Goal: Task Accomplishment & Management: Use online tool/utility

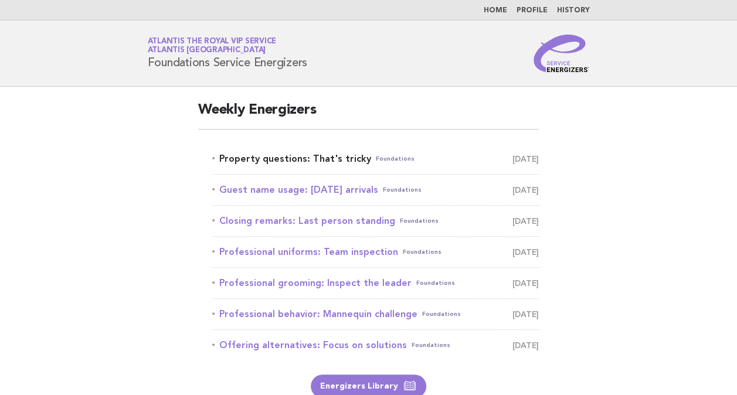
click at [340, 160] on link "Property questions: That's tricky Foundations [DATE]" at bounding box center [375, 159] width 327 height 16
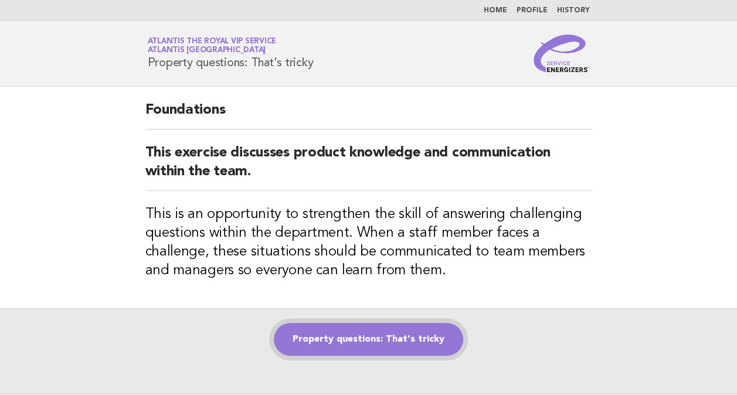
click at [379, 347] on link "Property questions: That's tricky" at bounding box center [368, 339] width 189 height 33
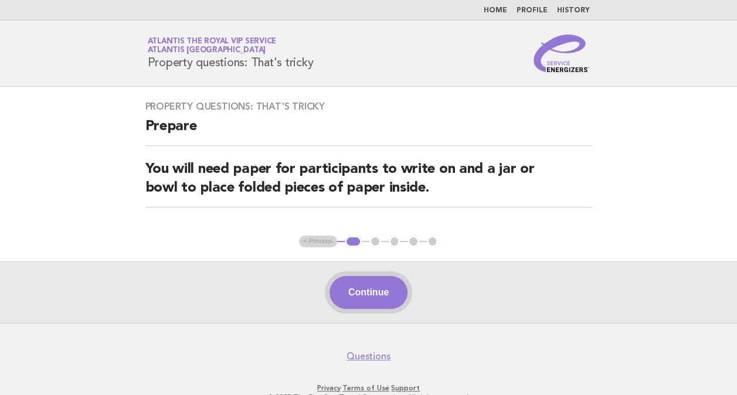
click at [370, 297] on button "Continue" at bounding box center [369, 292] width 78 height 33
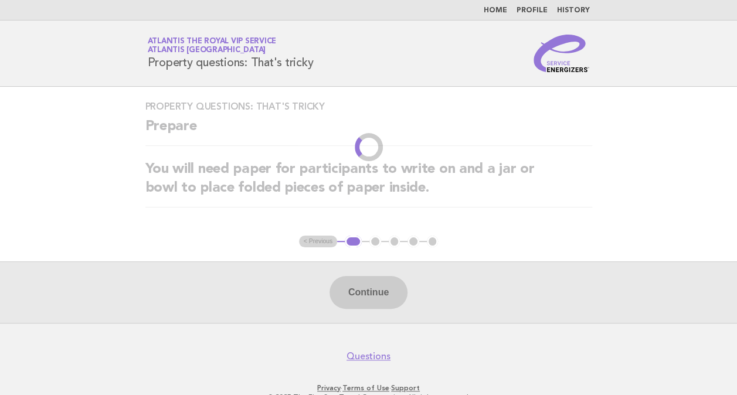
click at [370, 297] on div "Continue" at bounding box center [368, 293] width 737 height 62
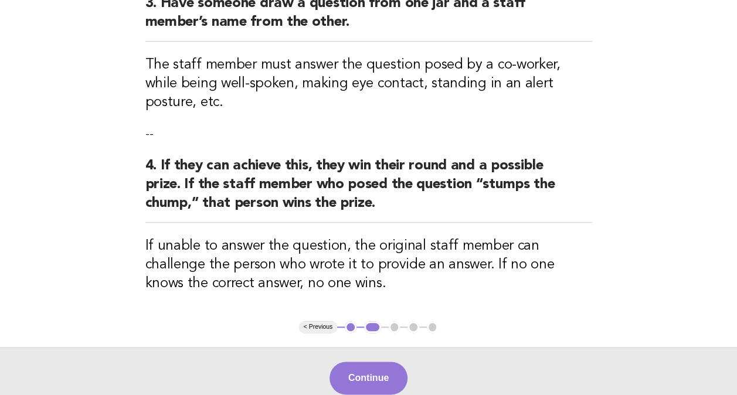
scroll to position [548, 0]
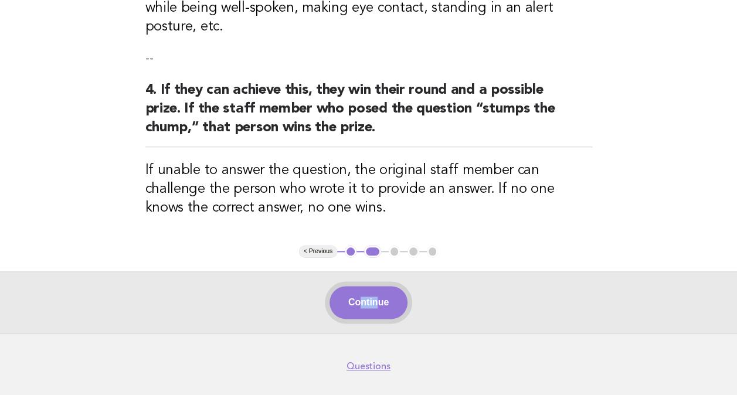
drag, startPoint x: 378, startPoint y: 245, endPoint x: 358, endPoint y: 272, distance: 33.6
click at [358, 272] on div "Continue" at bounding box center [368, 303] width 737 height 62
click at [358, 286] on button "Continue" at bounding box center [369, 302] width 78 height 33
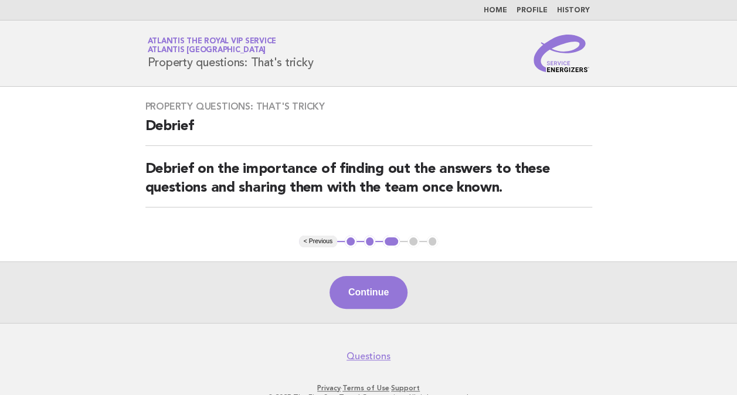
scroll to position [28, 0]
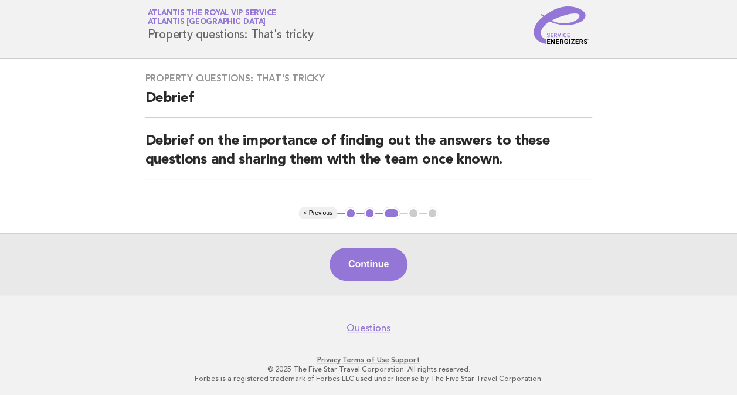
click at [359, 262] on button "Continue" at bounding box center [369, 264] width 78 height 33
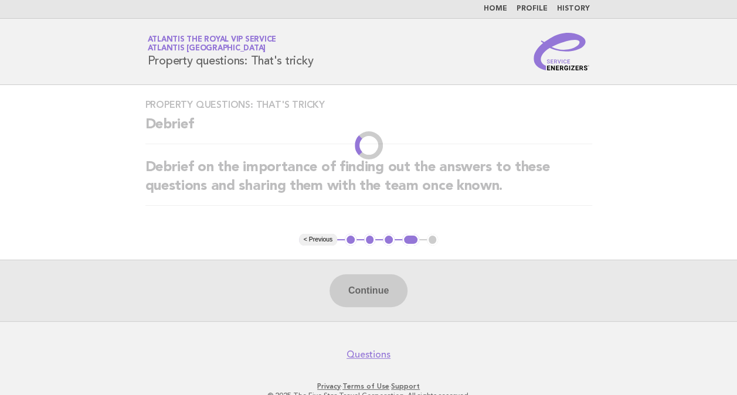
scroll to position [0, 0]
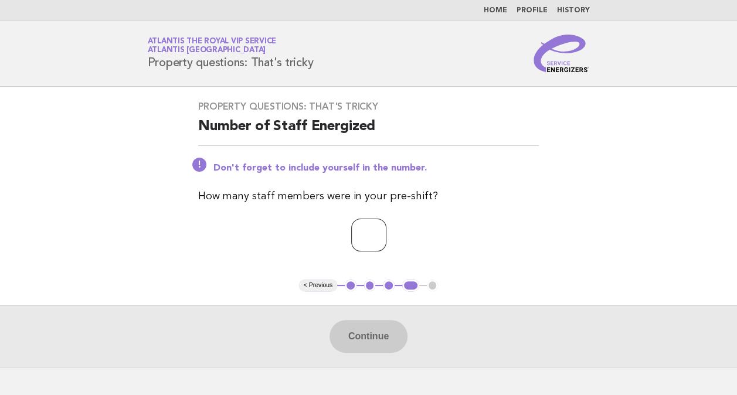
click at [365, 238] on input "number" at bounding box center [368, 235] width 35 height 33
type input "*"
click at [370, 327] on button "Continue" at bounding box center [369, 336] width 78 height 33
